Goal: Communication & Community: Answer question/provide support

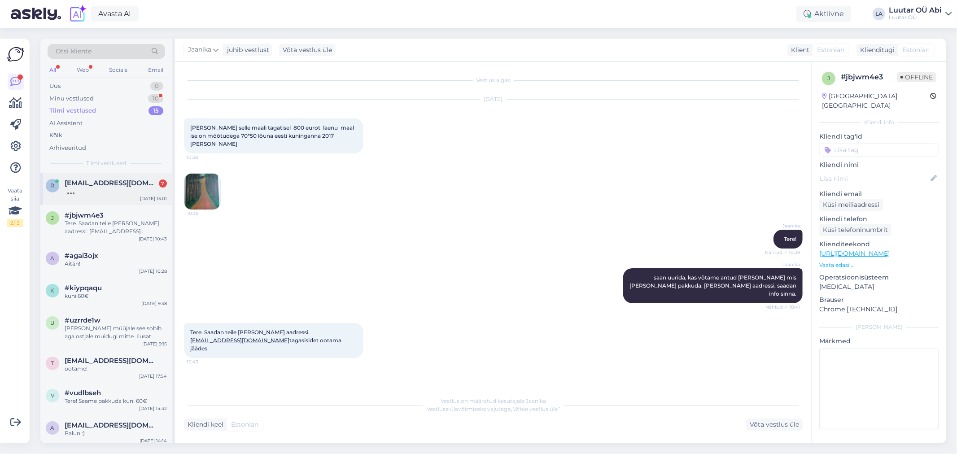
click at [95, 185] on span "[EMAIL_ADDRESS][DOMAIN_NAME]" at bounding box center [111, 183] width 93 height 8
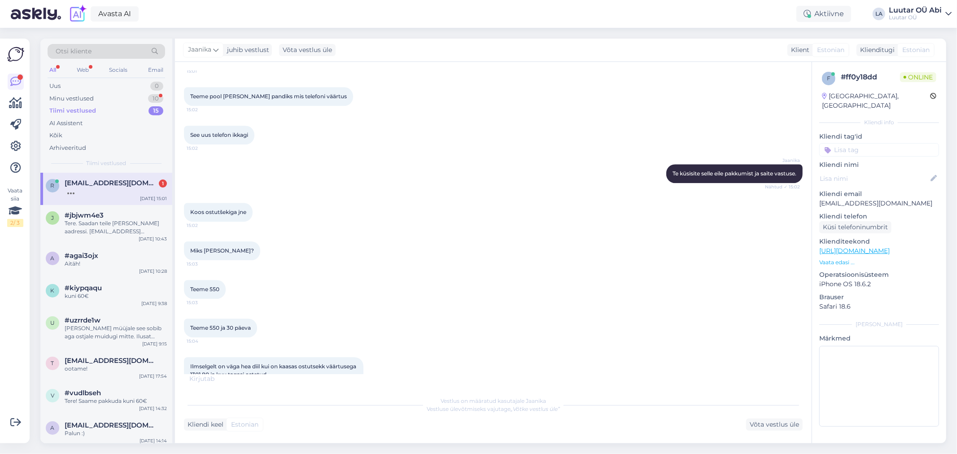
scroll to position [2011, 0]
click at [147, 95] on div "Minu vestlused 10" at bounding box center [107, 98] width 118 height 13
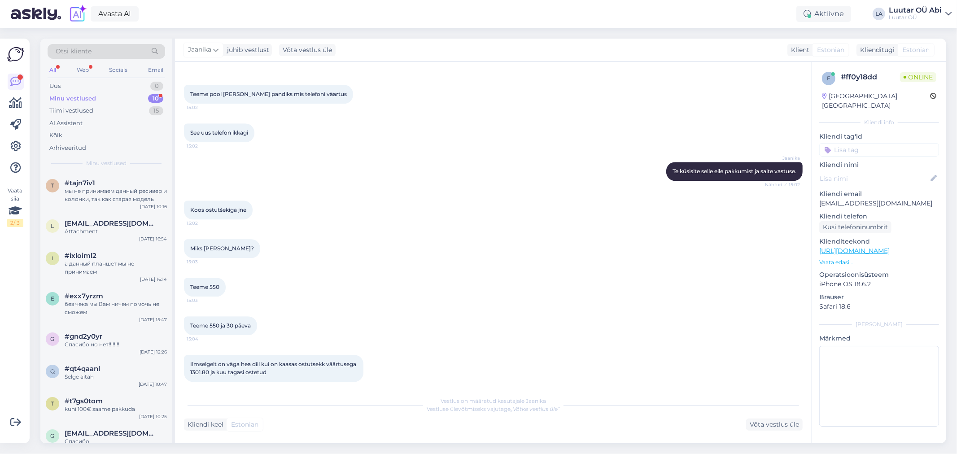
scroll to position [2086, 0]
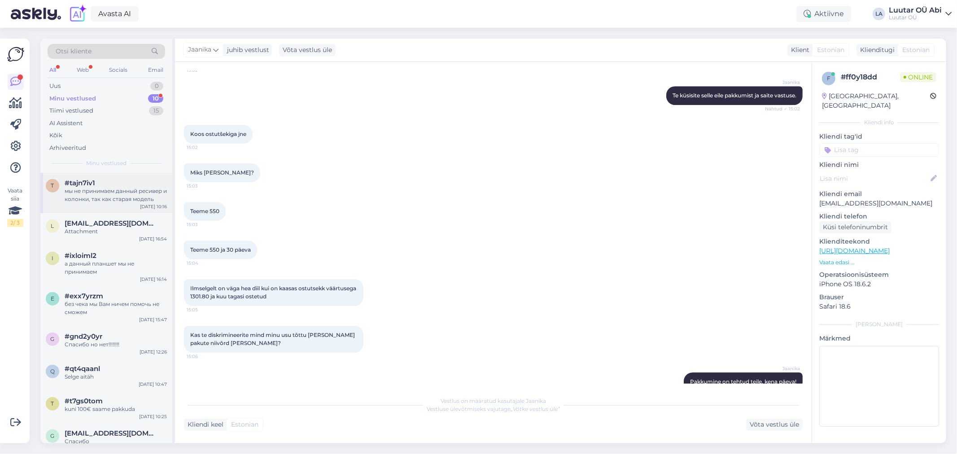
click at [87, 194] on div "мы не принимаем данный ресивер и колонки, так как старая модель" at bounding box center [116, 195] width 102 height 16
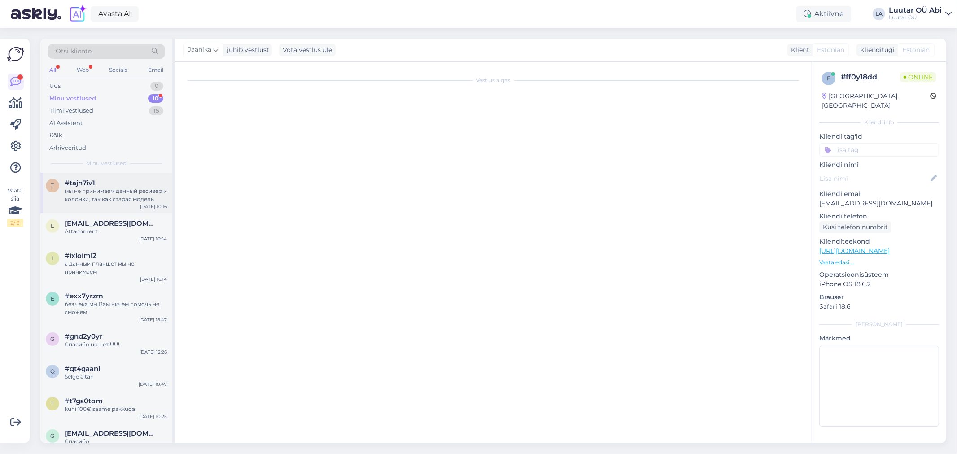
scroll to position [173, 0]
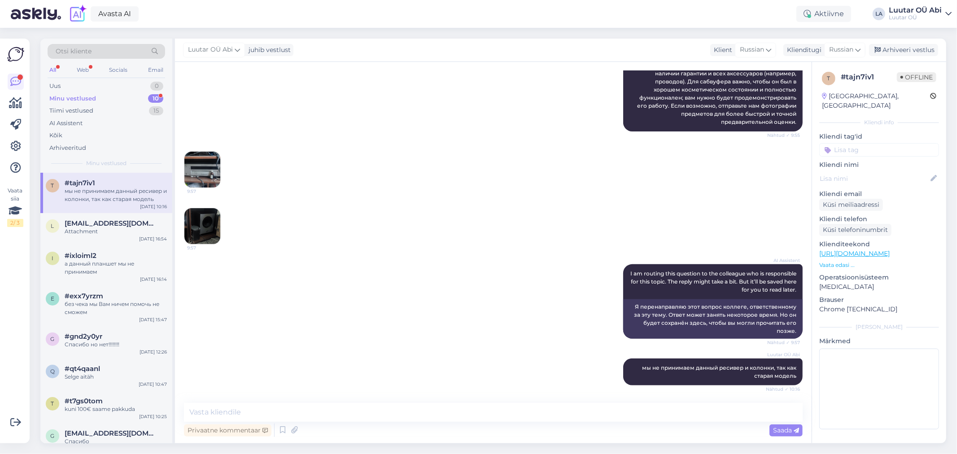
click at [133, 94] on div "Minu vestlused 10" at bounding box center [107, 98] width 118 height 13
click at [103, 110] on div "Tiimi vestlused 15" at bounding box center [107, 111] width 118 height 13
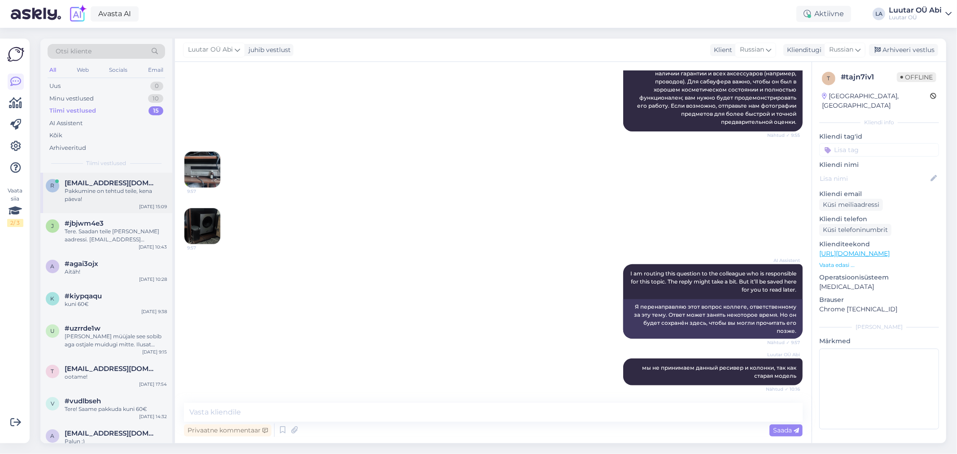
click at [117, 198] on div "Pakkumine on tehtud teile, kena päeva!" at bounding box center [116, 195] width 102 height 16
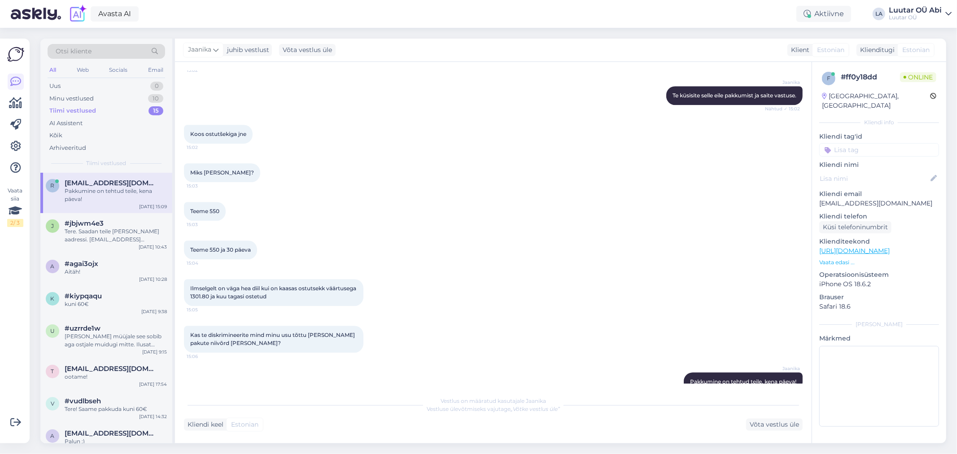
click at [494, 153] on div "Miks [PERSON_NAME]? 15:03" at bounding box center [493, 172] width 619 height 39
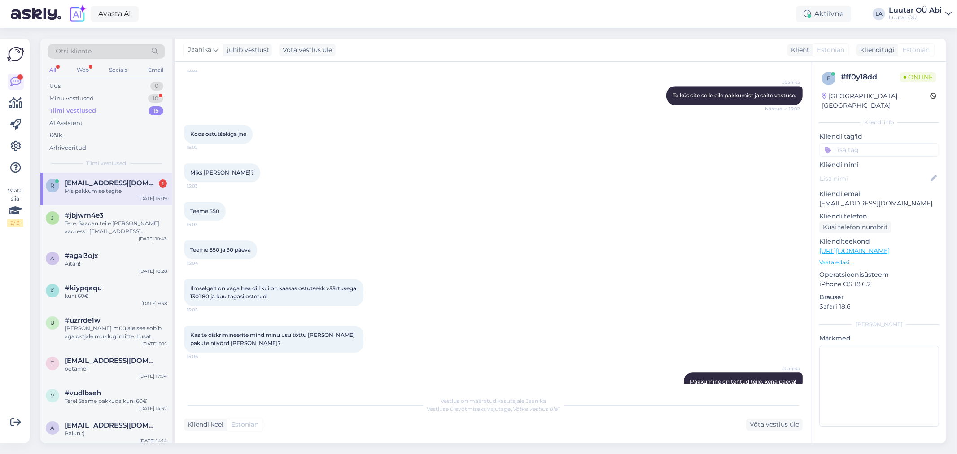
scroll to position [2125, 0]
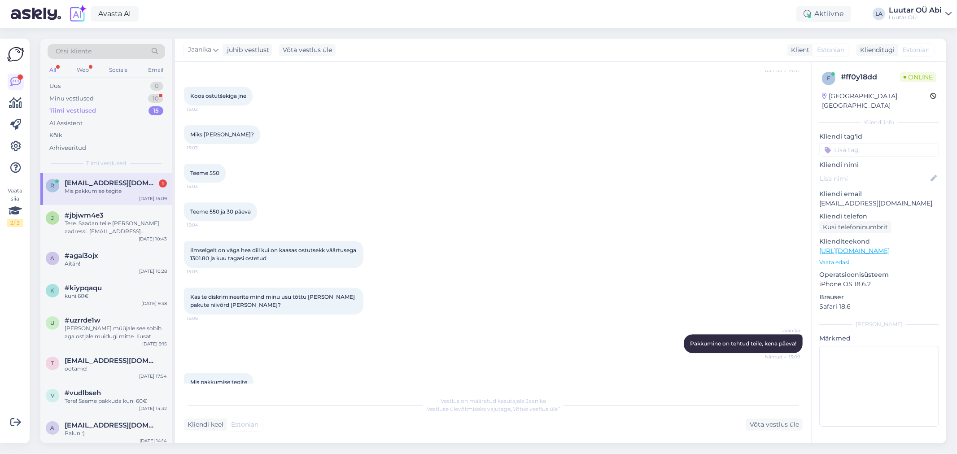
click at [509, 246] on div "Ilmselgelt on väga hea diil kui on kaasas ostutsekk väärtusega 1301.80 ja kuu t…" at bounding box center [493, 254] width 619 height 47
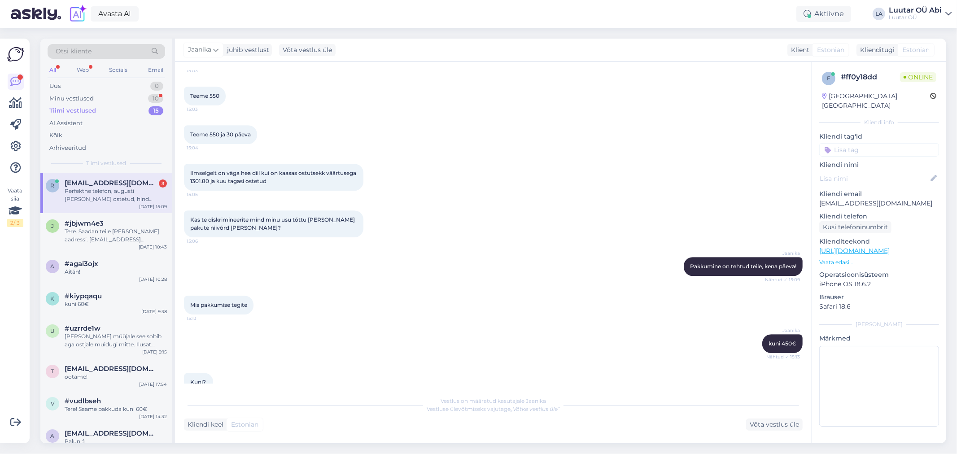
scroll to position [2256, 0]
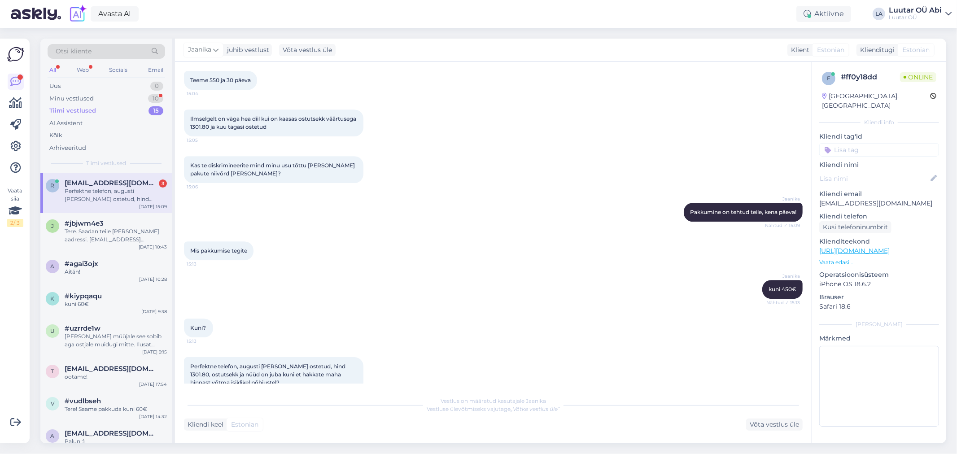
click at [395, 193] on div "[PERSON_NAME] on tehtud teile, kena päeva! Nähtud ✓ 15:09" at bounding box center [493, 212] width 619 height 39
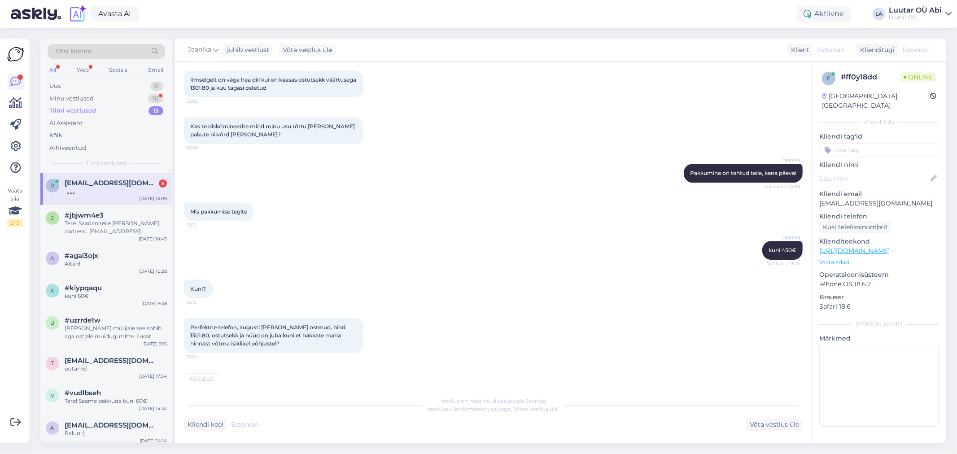
scroll to position [2343, 0]
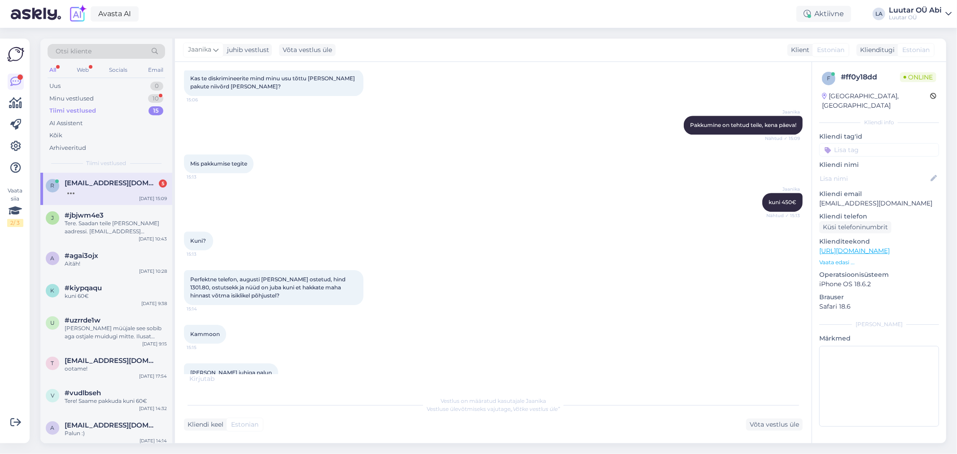
click at [373, 144] on div "Mis pakkumise tegite 15:13" at bounding box center [493, 163] width 619 height 39
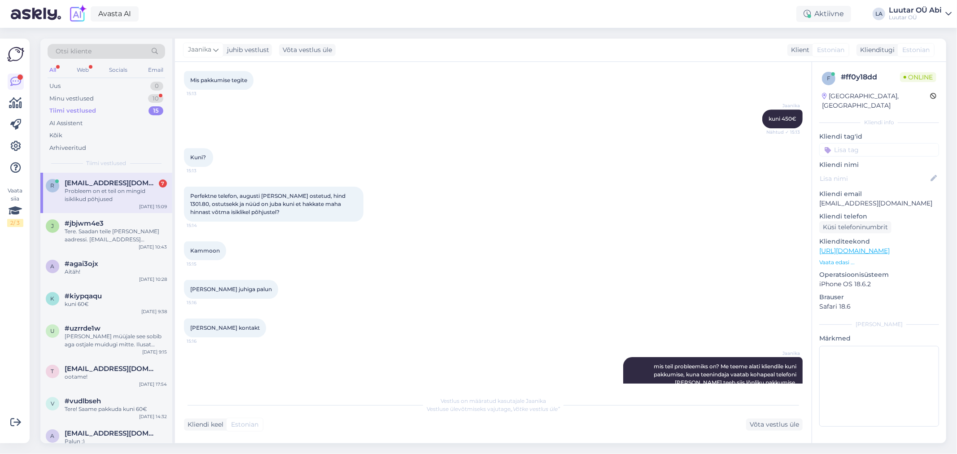
scroll to position [2466, 0]
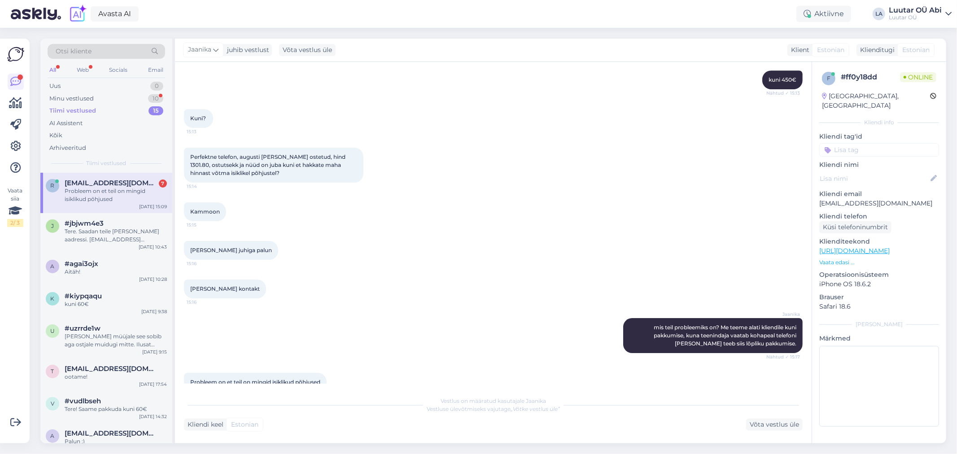
click at [553, 192] on div "Kammoon 15:15" at bounding box center [493, 211] width 619 height 39
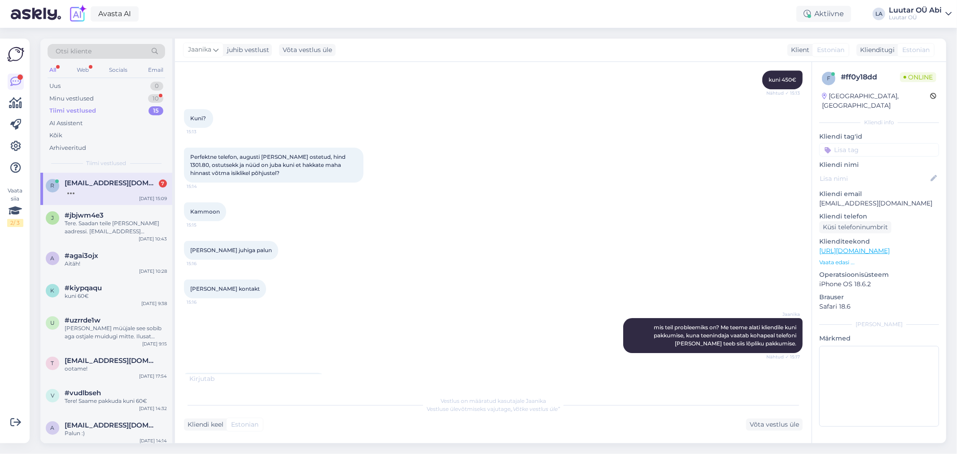
scroll to position [2504, 0]
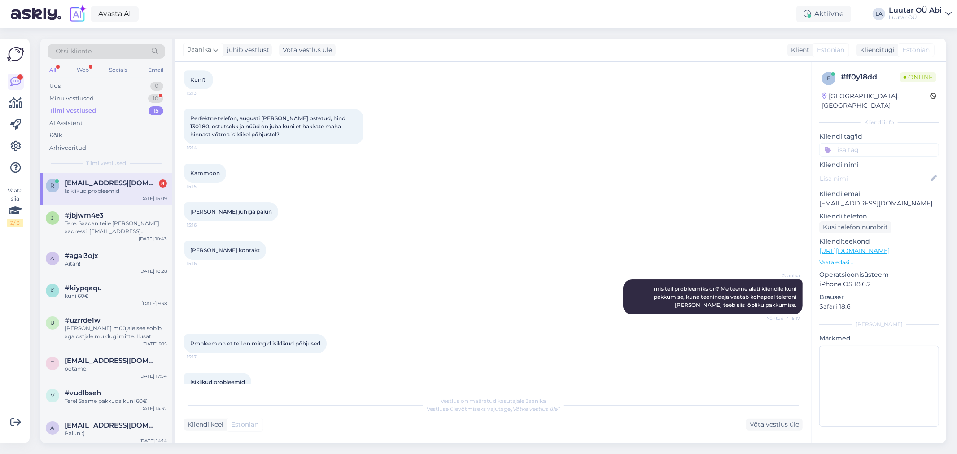
click at [407, 134] on div "Perfektne telefon, augusti [PERSON_NAME] ostetud, hind 1301.80, ostutsekk ja nü…" at bounding box center [493, 126] width 619 height 55
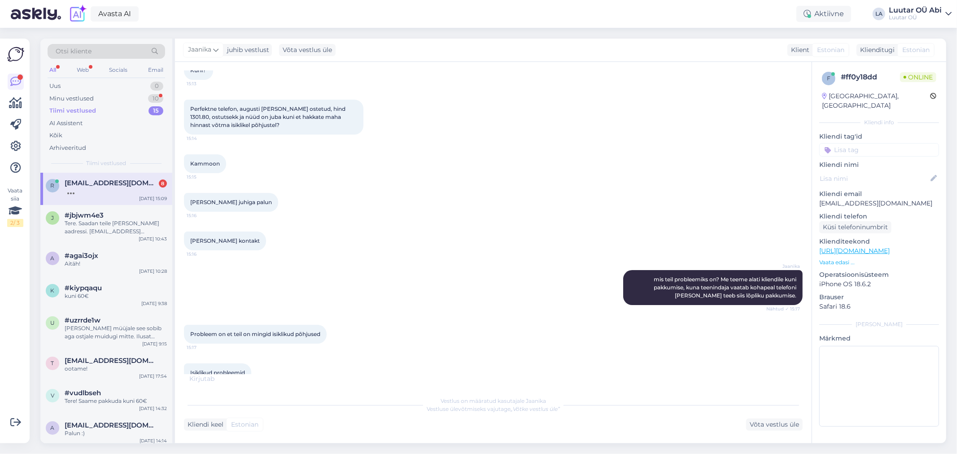
click at [465, 222] on div "[PERSON_NAME] kontakt 15:16" at bounding box center [493, 241] width 619 height 39
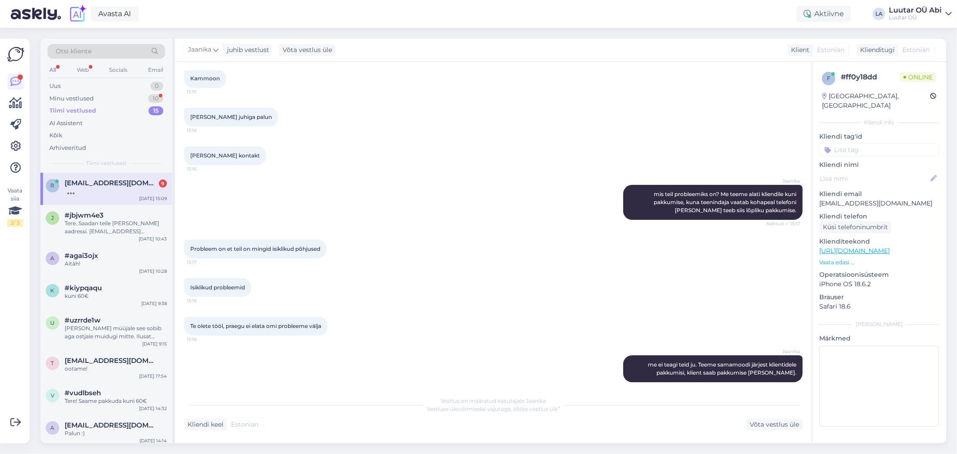
scroll to position [2589, 0]
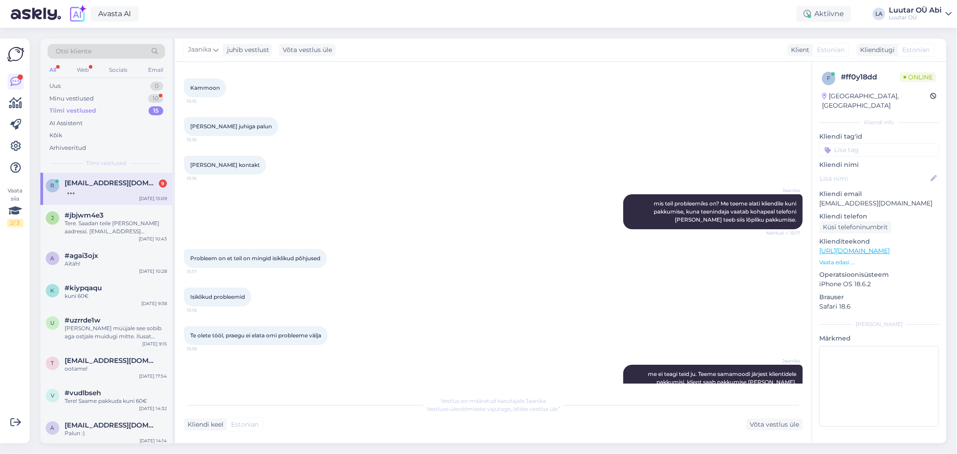
click at [540, 107] on div "[PERSON_NAME] juhiga palun 15:16" at bounding box center [493, 126] width 619 height 39
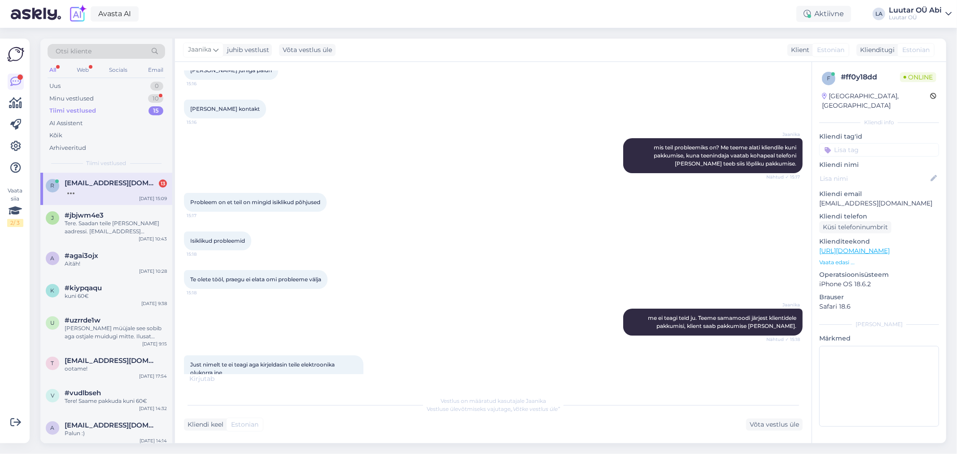
scroll to position [2761, 0]
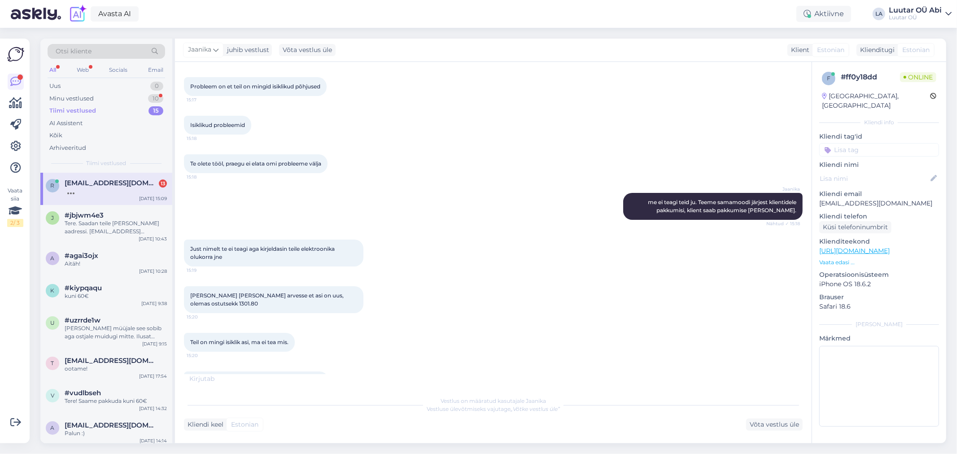
click at [440, 144] on div "Te olete tööl, praegu ei elata omi probleeme välja 15:18" at bounding box center [493, 163] width 619 height 39
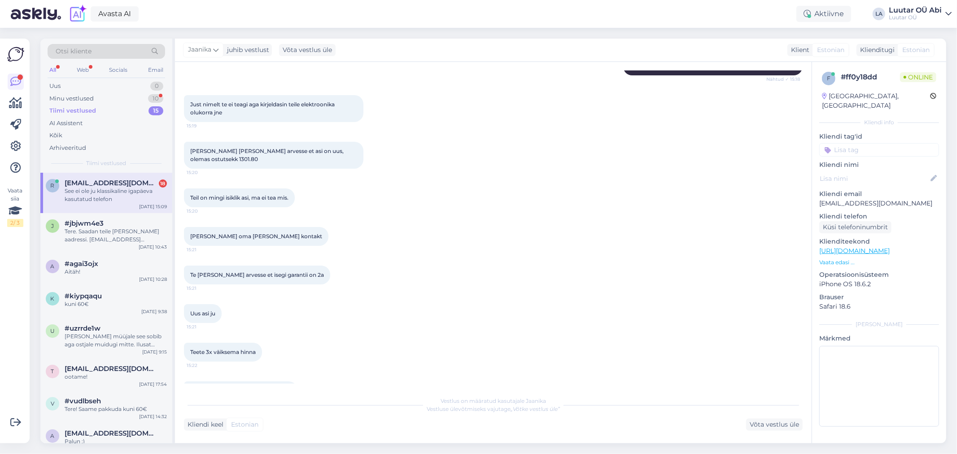
scroll to position [2945, 0]
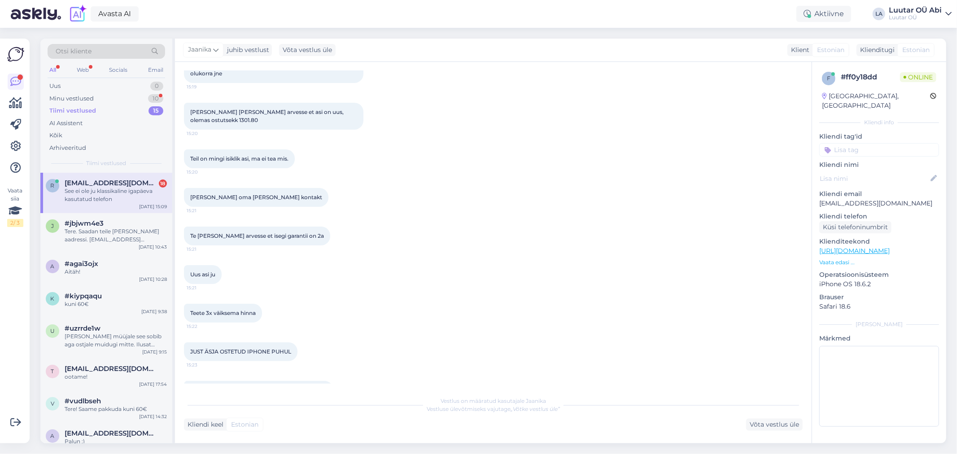
click at [392, 265] on div "Uus asi ju 15:21" at bounding box center [493, 274] width 619 height 39
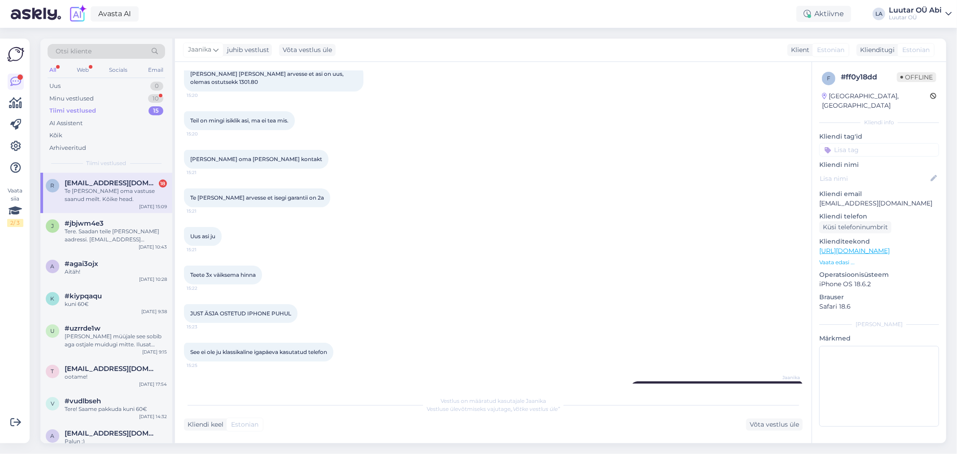
click at [625, 256] on div "Teete 3x väiksema hinna 15:22" at bounding box center [493, 275] width 619 height 39
click at [134, 188] on div "Te [PERSON_NAME] oma vastuse saanud meilt. Kõike head." at bounding box center [116, 195] width 102 height 16
click at [413, 187] on div "Te [PERSON_NAME] arvesse et isegi garantii on 2a 15:21" at bounding box center [493, 198] width 619 height 39
click at [113, 102] on div "Minu vestlused 10" at bounding box center [107, 98] width 118 height 13
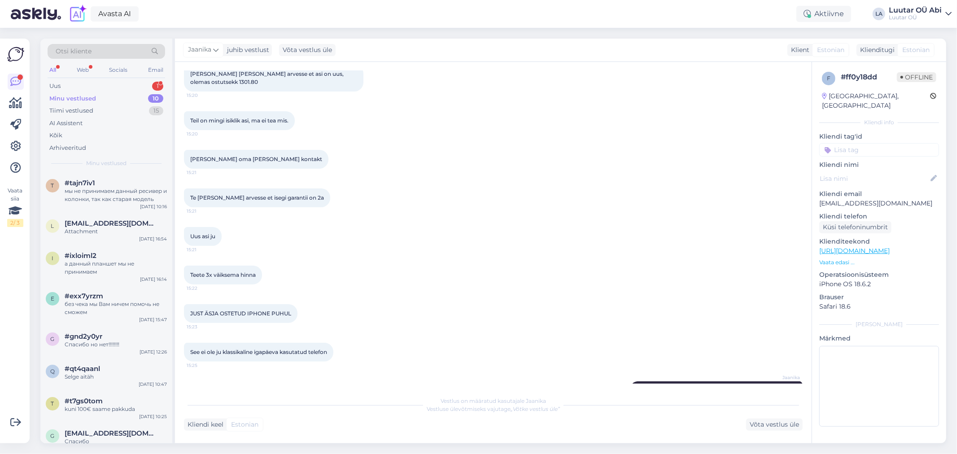
click at [105, 79] on div "Otsi kliente All Web Socials Email Uus 1 Minu vestlused 10 Tiimi vestlused 15 A…" at bounding box center [106, 106] width 132 height 134
click at [99, 81] on div "Uus 1" at bounding box center [107, 86] width 118 height 13
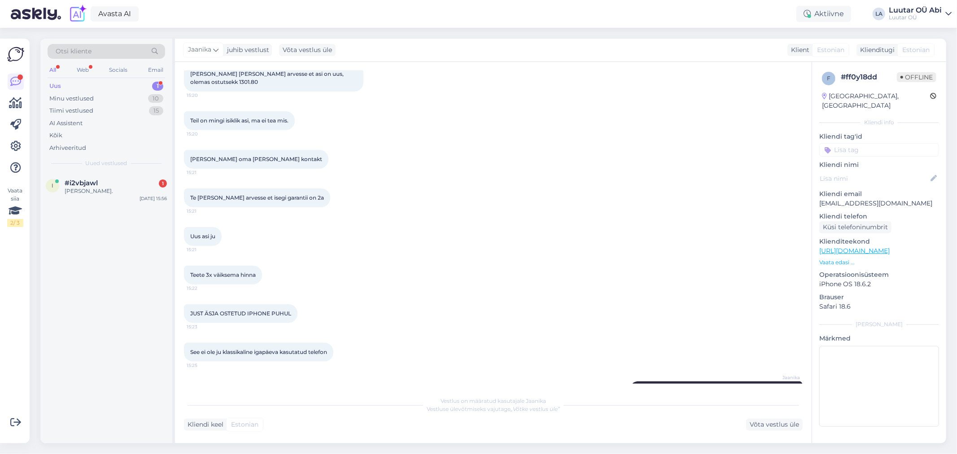
click at [113, 171] on div "Otsi kliente All Web Socials Email Uus 1 Minu vestlused 10 Tiimi vestlused 15 A…" at bounding box center [106, 106] width 132 height 134
click at [123, 180] on div "#i2vbjawl 1" at bounding box center [116, 183] width 102 height 8
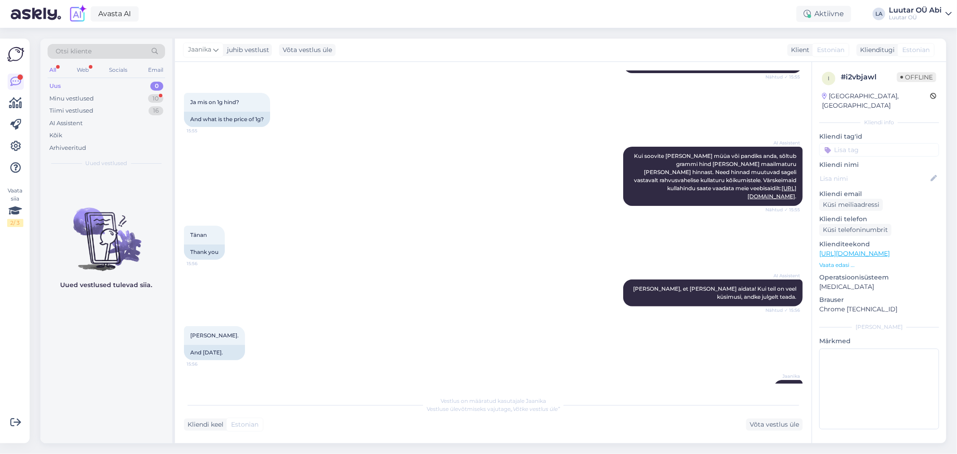
scroll to position [167, 0]
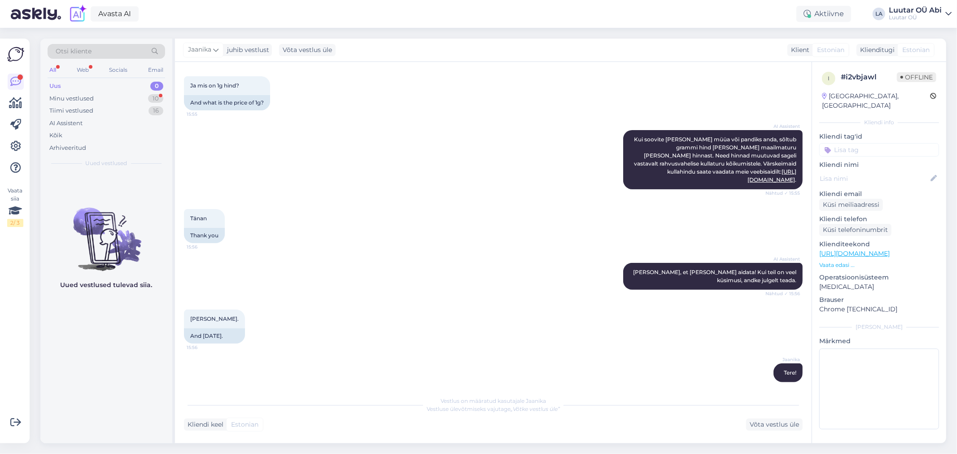
click at [96, 91] on div "Uus 0" at bounding box center [107, 86] width 118 height 13
click at [101, 96] on div "Minu vestlused 10" at bounding box center [107, 98] width 118 height 13
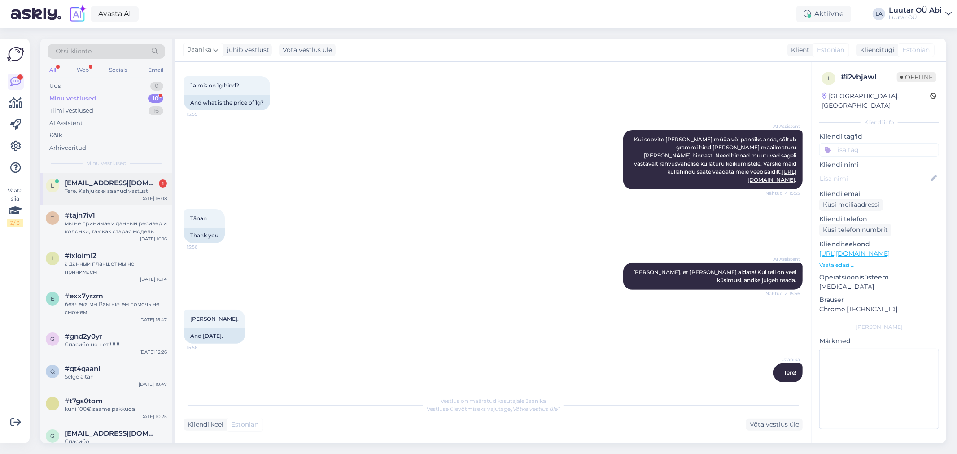
drag, startPoint x: 140, startPoint y: 181, endPoint x: 157, endPoint y: 178, distance: 18.1
click at [140, 181] on div "[EMAIL_ADDRESS][DOMAIN_NAME] 1" at bounding box center [116, 183] width 102 height 8
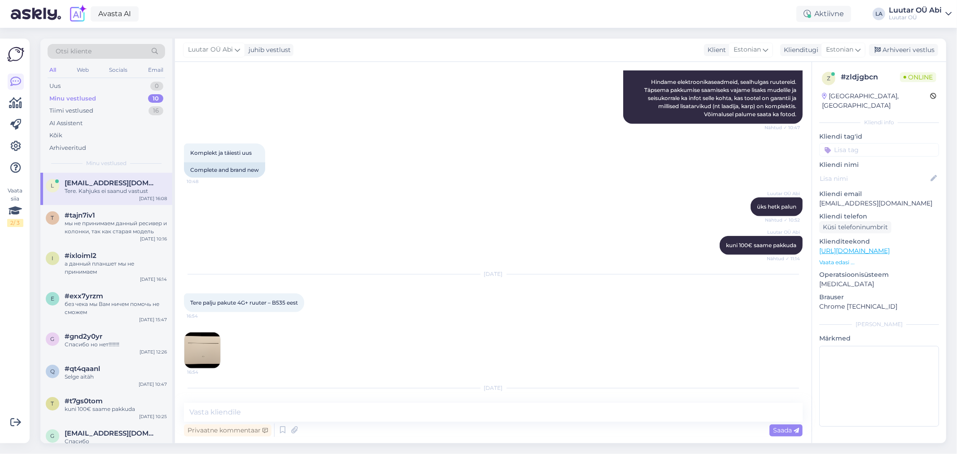
scroll to position [798, 0]
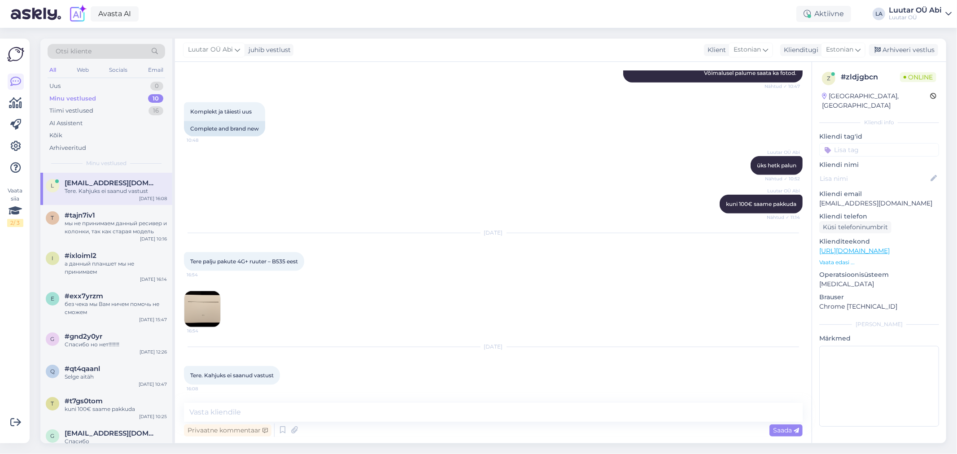
click at [467, 398] on div "Vestlus algas [DATE] Tere palju pakute antud sülearvuti eest kui pantida 13:36 …" at bounding box center [493, 252] width 637 height 381
click at [469, 414] on textarea at bounding box center [493, 412] width 619 height 19
type textarea "Tere!"
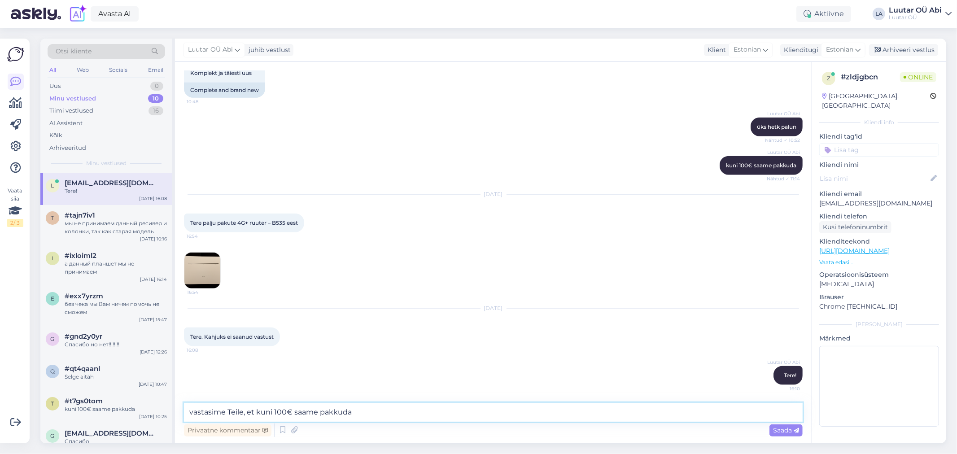
type textarea "vastasime Teile, et kuni 100€ saame pakkuda"
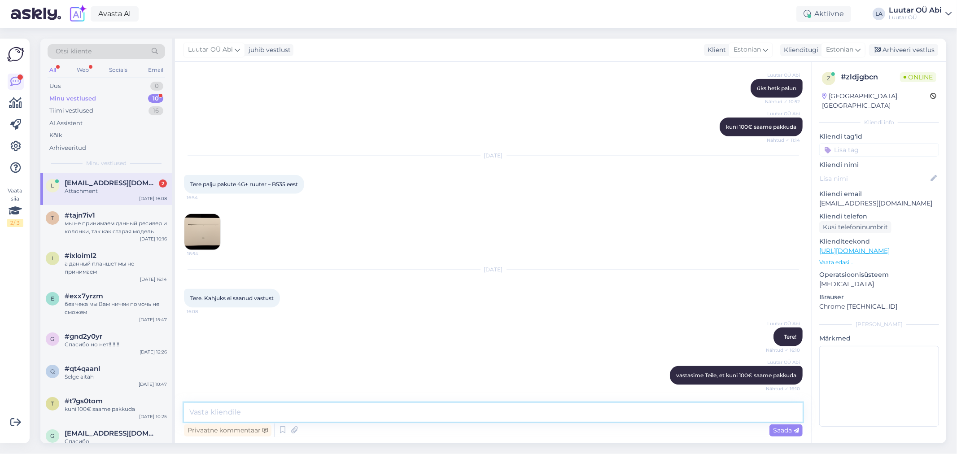
scroll to position [970, 0]
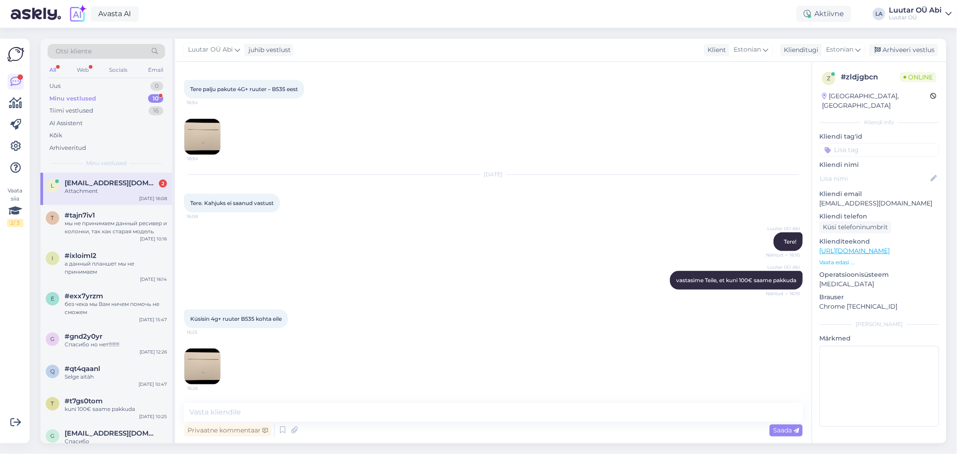
click at [385, 245] on div "Luutar OÜ Abi Tere! Nähtud ✓ 16:10" at bounding box center [493, 242] width 619 height 39
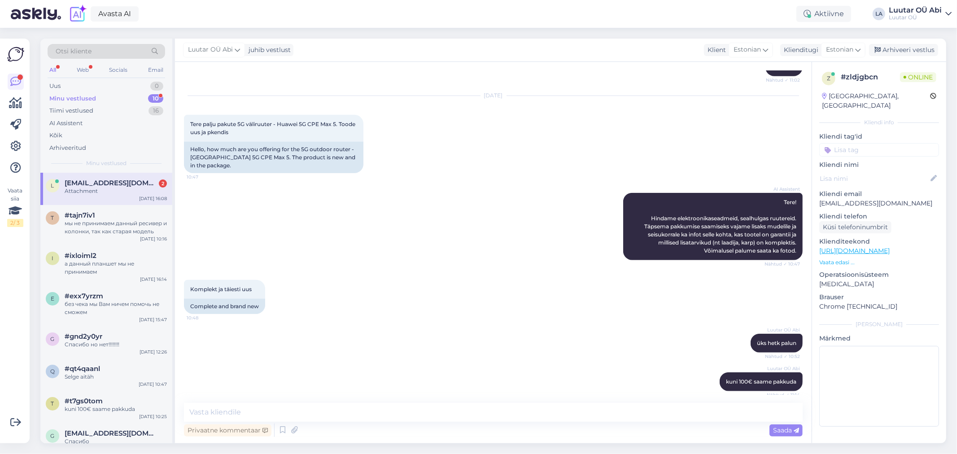
scroll to position [621, 0]
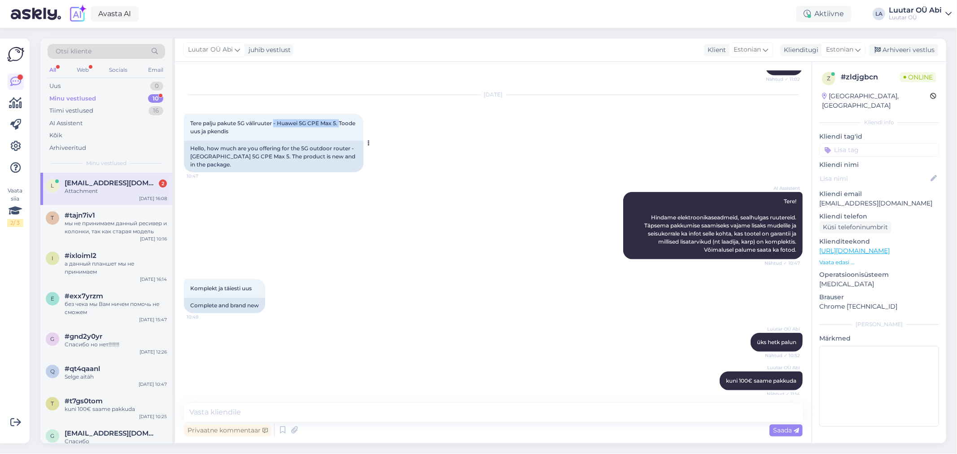
drag, startPoint x: 276, startPoint y: 122, endPoint x: 346, endPoint y: 122, distance: 70.0
click at [346, 122] on div "Tere palju pakute 5G väliruuter - Huawei 5G CPE Max 5. Toode uus ja pkendis 10:…" at bounding box center [273, 127] width 179 height 27
copy span "- Huawei 5G CPE Max 5."
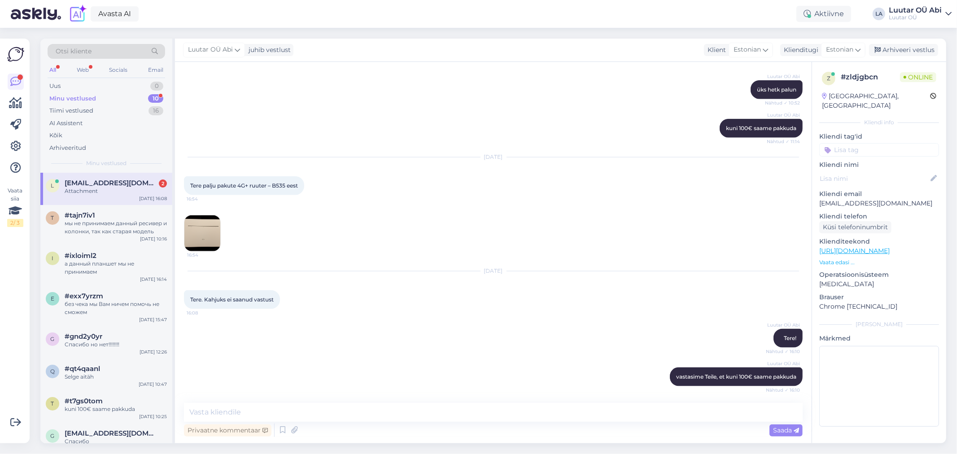
scroll to position [970, 0]
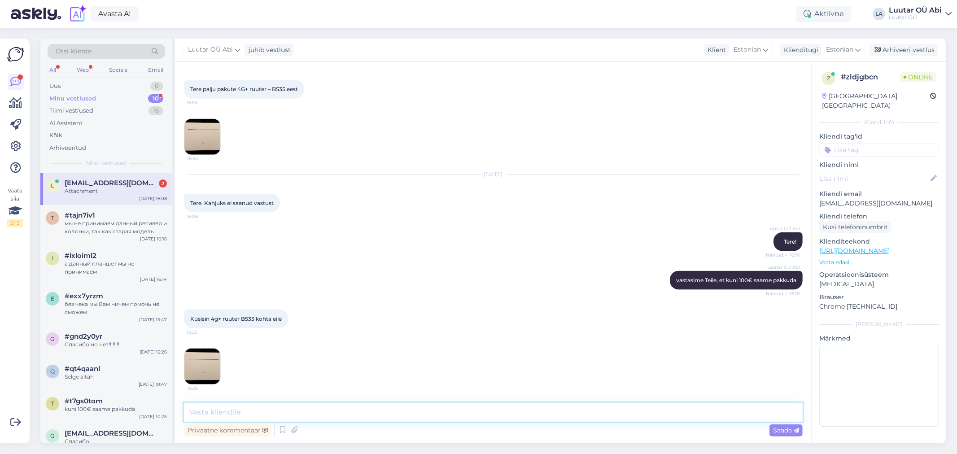
paste textarea "- Huawei 5G CPE Max 5."
type textarea "- Huawei 5G CPE Max 5. me seda hindasime kuni 100€"
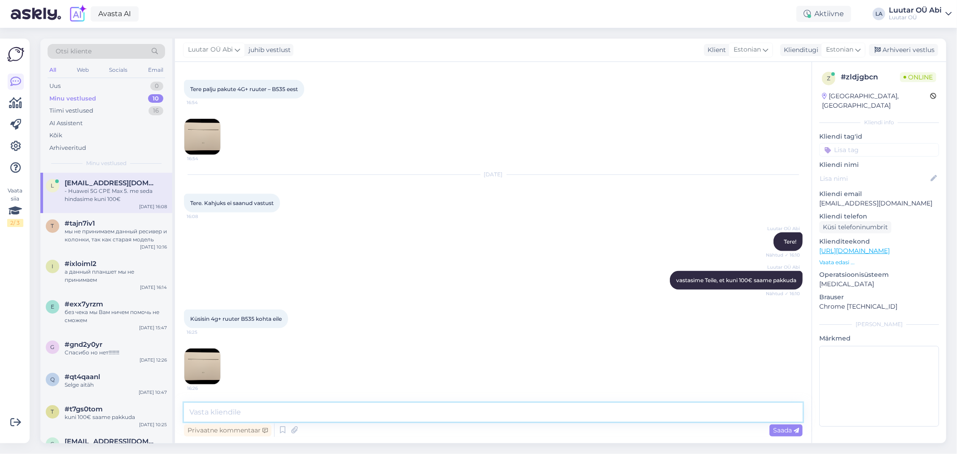
scroll to position [1009, 0]
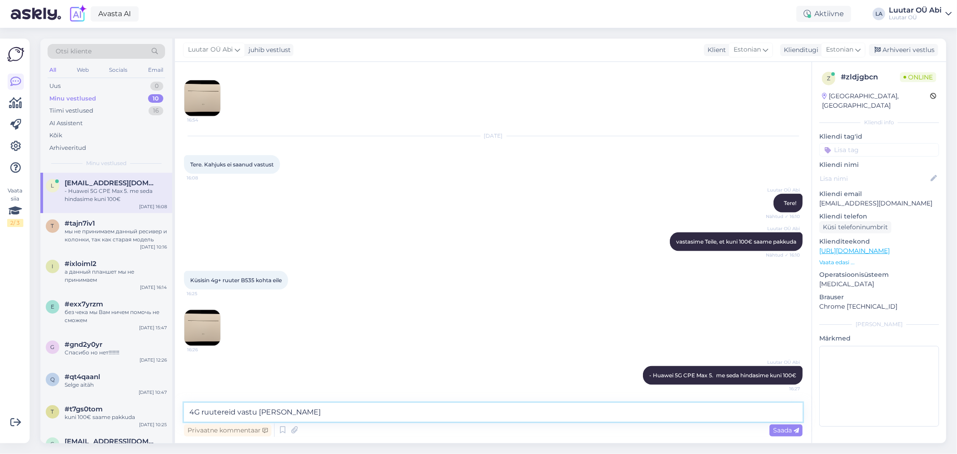
type textarea "4G ruutereid vastu [PERSON_NAME]"
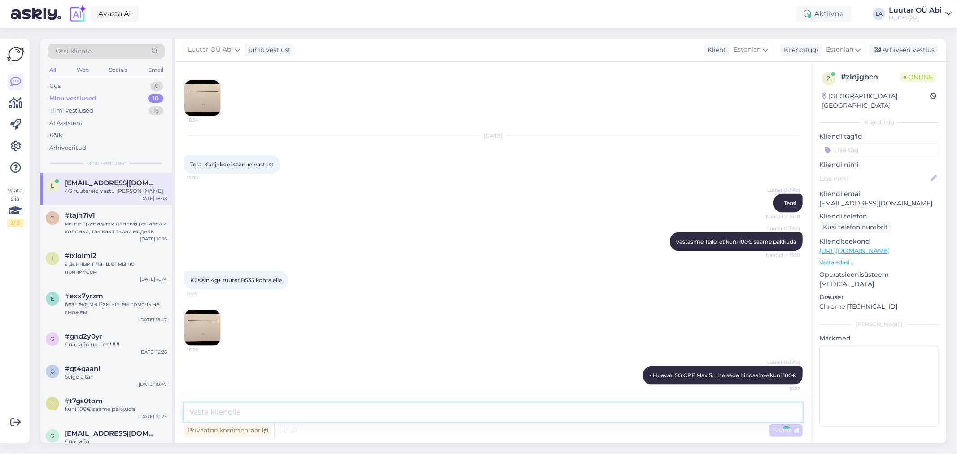
scroll to position [1047, 0]
